Goal: Check status: Check status

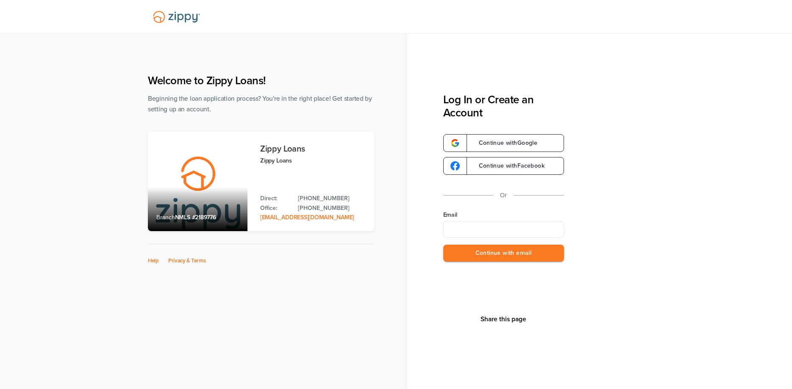
click at [476, 227] on input "Email" at bounding box center [503, 229] width 121 height 17
type input "**********"
click at [443, 245] on button "Continue with email" at bounding box center [503, 253] width 121 height 17
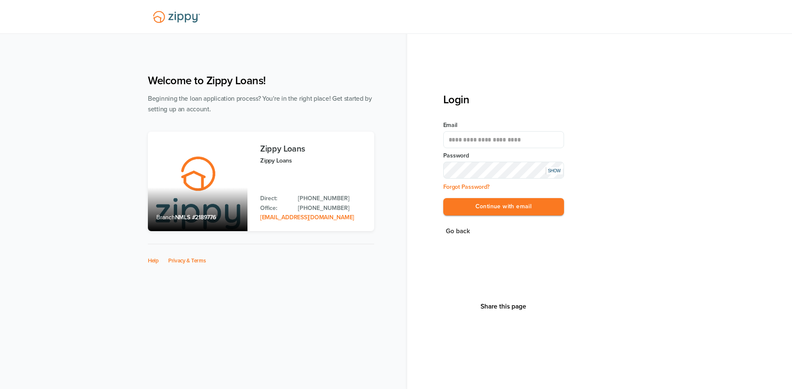
click at [443, 198] on button "Continue with email" at bounding box center [503, 206] width 121 height 17
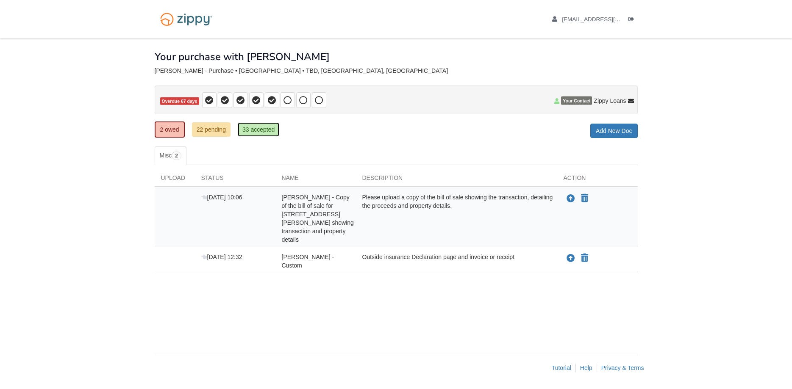
click at [251, 131] on link "33 accepted" at bounding box center [259, 129] width 42 height 14
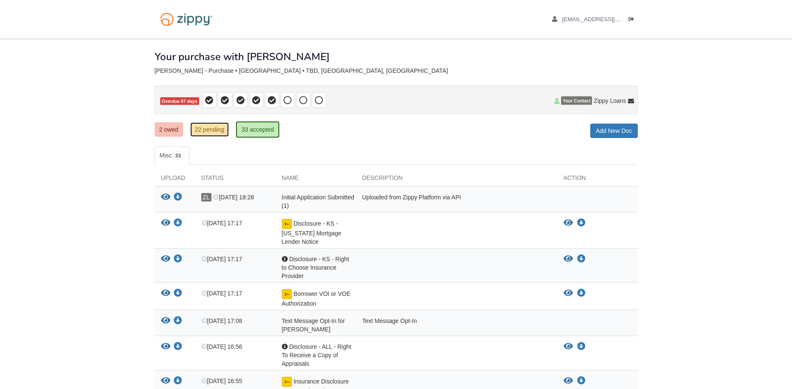
click at [219, 130] on link "22 pending" at bounding box center [209, 129] width 39 height 14
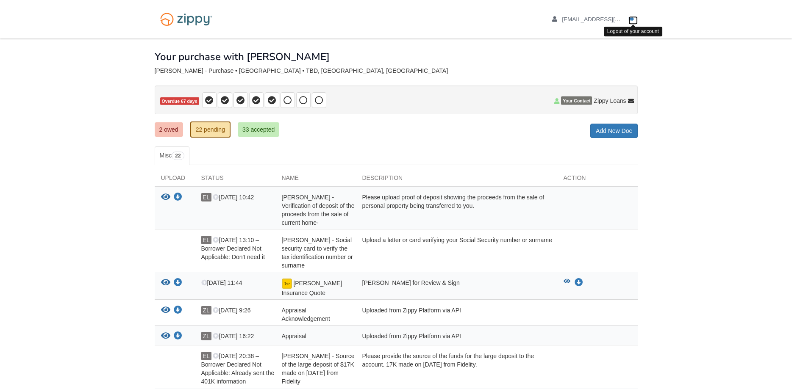
click at [631, 19] on icon "Log out" at bounding box center [631, 20] width 6 height 6
